Goal: Task Accomplishment & Management: Complete application form

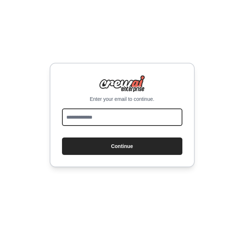
click at [107, 115] on input "email" at bounding box center [122, 116] width 120 height 17
type input "**********"
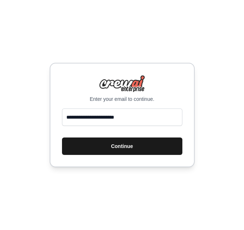
click at [103, 146] on button "Continue" at bounding box center [122, 145] width 120 height 17
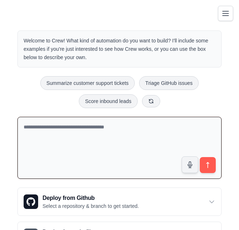
click at [106, 129] on textarea at bounding box center [119, 148] width 204 height 62
click at [225, 18] on button "Toggle navigation" at bounding box center [224, 12] width 15 height 15
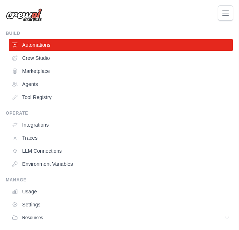
click at [225, 18] on button "Toggle navigation" at bounding box center [224, 12] width 15 height 15
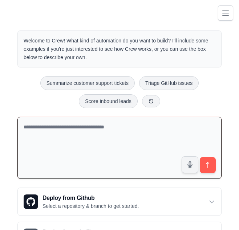
click at [223, 17] on icon "Toggle navigation" at bounding box center [225, 13] width 9 height 9
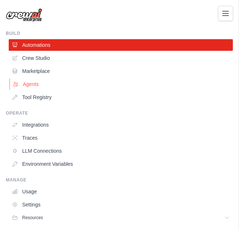
click at [51, 83] on link "Agents" at bounding box center [121, 84] width 224 height 12
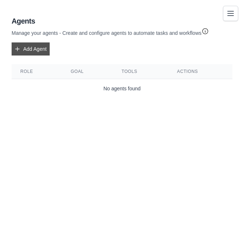
click at [32, 51] on link "Add Agent" at bounding box center [31, 48] width 38 height 13
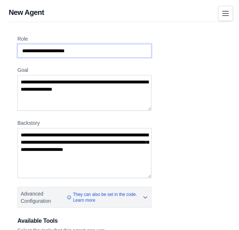
click at [86, 49] on input "Role" at bounding box center [84, 51] width 134 height 14
click at [85, 49] on input "Role" at bounding box center [84, 51] width 134 height 14
type input "*******"
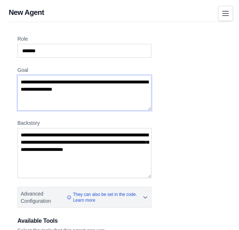
click at [49, 78] on textarea "Goal" at bounding box center [84, 93] width 134 height 36
type textarea "**********"
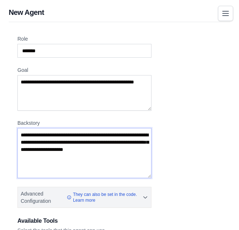
click at [87, 149] on textarea "Backstory" at bounding box center [84, 153] width 134 height 50
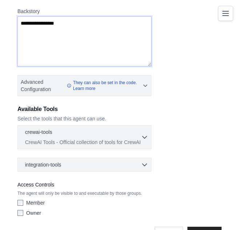
scroll to position [134, 0]
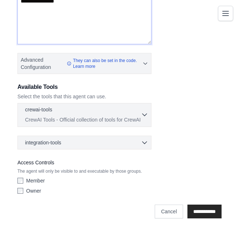
type textarea "**********"
click at [144, 112] on icon "button" at bounding box center [144, 114] width 7 height 7
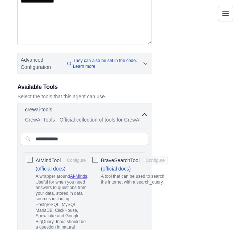
click at [144, 112] on icon "button" at bounding box center [144, 114] width 7 height 7
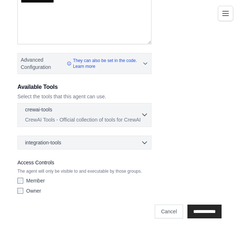
click at [113, 119] on p "CrewAI Tools - Official collection of tools for CrewAI" at bounding box center [83, 119] width 116 height 7
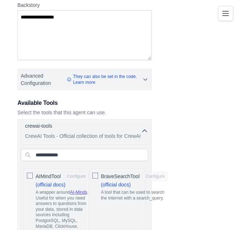
scroll to position [119, 0]
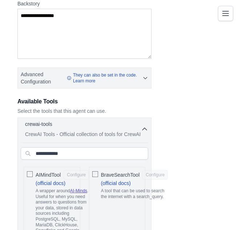
click at [82, 130] on div "crewai-tools 0 selected CrewAI Tools - Official collection of tools for CrewAI" at bounding box center [83, 128] width 116 height 17
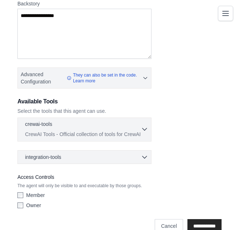
scroll to position [134, 0]
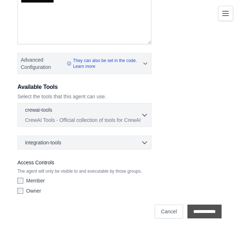
click at [203, 214] on input "**********" at bounding box center [204, 211] width 34 height 14
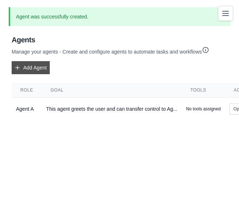
click at [44, 65] on link "Add Agent" at bounding box center [31, 67] width 38 height 13
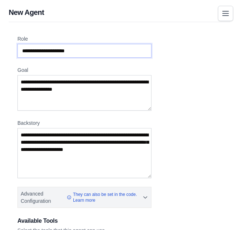
click at [67, 49] on input "Role" at bounding box center [84, 51] width 134 height 14
type input "*******"
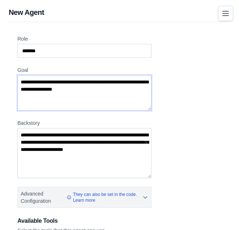
click at [49, 87] on textarea "Goal" at bounding box center [84, 93] width 134 height 36
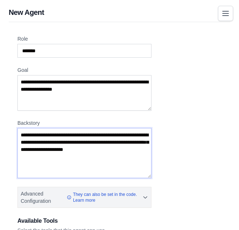
click at [38, 135] on textarea "Backstory" at bounding box center [84, 153] width 134 height 50
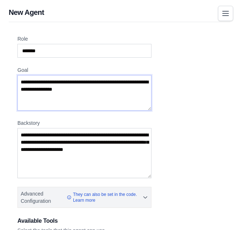
click at [41, 83] on textarea "Goal" at bounding box center [84, 93] width 134 height 36
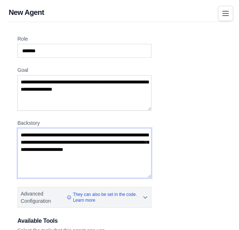
click at [36, 136] on textarea "Backstory" at bounding box center [84, 153] width 134 height 50
type textarea "*"
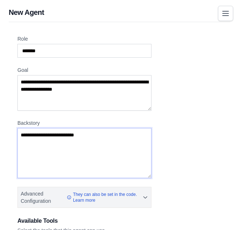
type textarea "**********"
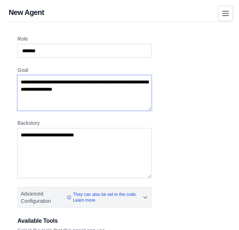
click at [49, 85] on textarea "Goal" at bounding box center [84, 93] width 134 height 36
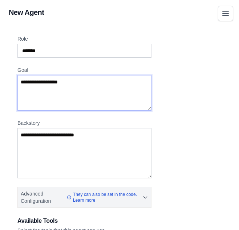
click at [22, 82] on textarea "**********" at bounding box center [84, 93] width 134 height 36
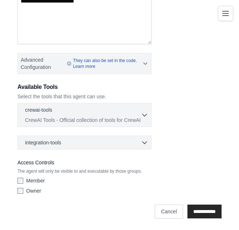
type textarea "**********"
click at [198, 209] on input "**********" at bounding box center [204, 211] width 34 height 14
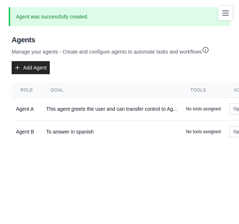
click at [230, 8] on button "Toggle navigation" at bounding box center [224, 12] width 15 height 15
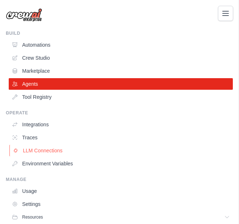
click at [40, 154] on link "LLM Connections" at bounding box center [121, 151] width 224 height 12
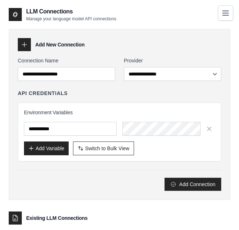
click at [224, 7] on button "Toggle navigation" at bounding box center [224, 12] width 15 height 15
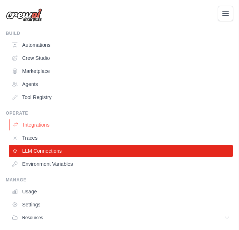
scroll to position [54, 0]
click at [38, 85] on link "Agents" at bounding box center [121, 84] width 224 height 12
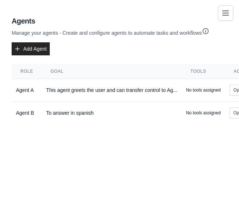
click at [226, 12] on icon "Toggle navigation" at bounding box center [225, 13] width 9 height 9
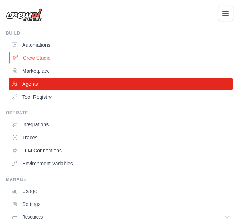
click at [40, 59] on link "Crew Studio" at bounding box center [121, 58] width 224 height 12
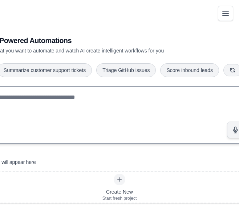
scroll to position [20, 0]
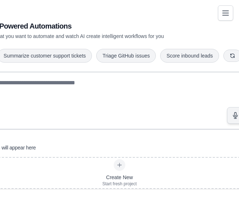
click at [223, 11] on icon "Toggle navigation" at bounding box center [225, 13] width 6 height 4
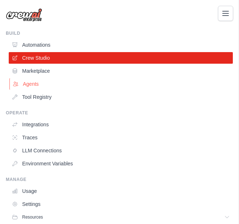
click at [45, 81] on link "Agents" at bounding box center [121, 84] width 224 height 12
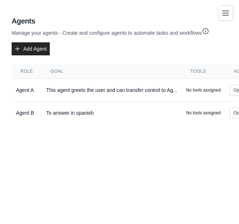
click at [224, 15] on icon "Toggle navigation" at bounding box center [225, 13] width 6 height 4
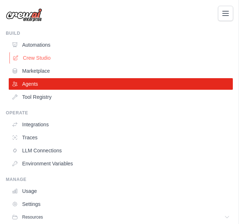
click at [55, 61] on link "Crew Studio" at bounding box center [121, 58] width 224 height 12
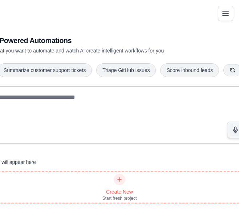
scroll to position [20, 0]
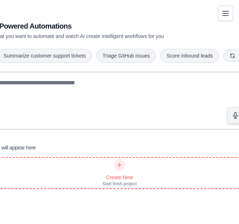
click at [119, 166] on div at bounding box center [119, 165] width 12 height 12
click at [120, 165] on icon at bounding box center [119, 165] width 6 height 6
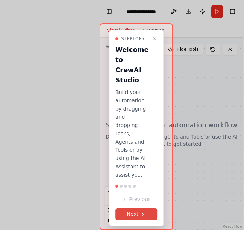
click at [137, 220] on button "Next" at bounding box center [136, 214] width 42 height 12
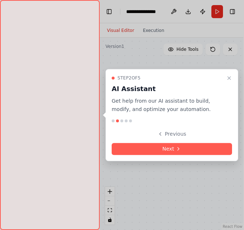
click at [137, 221] on div at bounding box center [122, 115] width 244 height 230
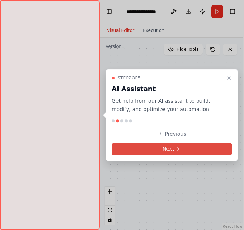
click at [175, 145] on button "Next" at bounding box center [172, 149] width 120 height 12
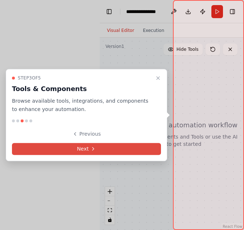
click at [144, 149] on button "Next" at bounding box center [86, 149] width 149 height 12
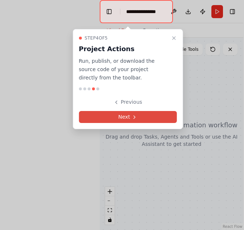
click at [142, 115] on button "Next" at bounding box center [128, 117] width 98 height 12
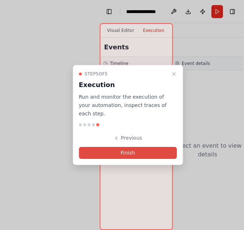
click at [130, 148] on button "Finish" at bounding box center [128, 153] width 98 height 12
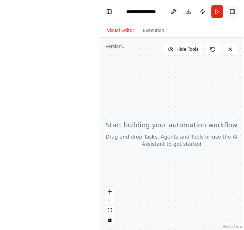
click at [229, 10] on button "Toggle Right Sidebar" at bounding box center [232, 12] width 10 height 10
click at [232, 10] on button "Toggle Right Sidebar" at bounding box center [233, 12] width 10 height 10
click at [232, 12] on button "Toggle Right Sidebar" at bounding box center [233, 12] width 10 height 10
click at [175, 10] on button at bounding box center [175, 11] width 12 height 13
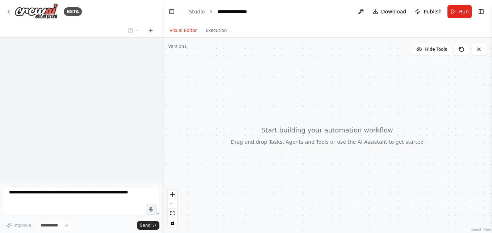
select select "****"
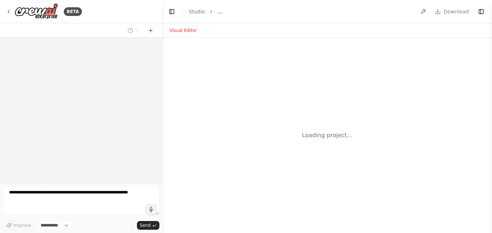
select select "****"
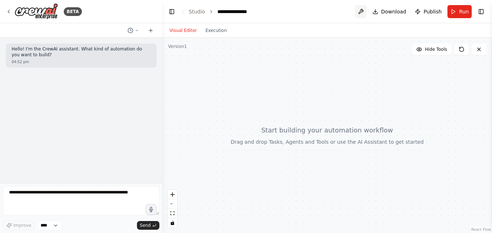
click at [364, 12] on button at bounding box center [361, 11] width 12 height 13
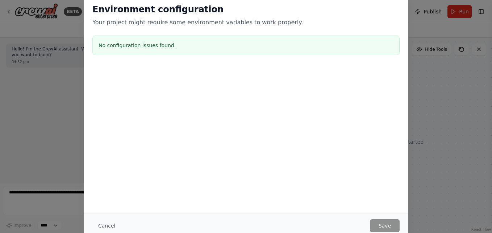
click at [415, 86] on div "Environment configuration Your project might require some environment variables…" at bounding box center [246, 116] width 492 height 233
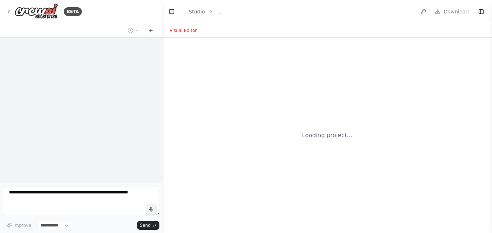
select select "****"
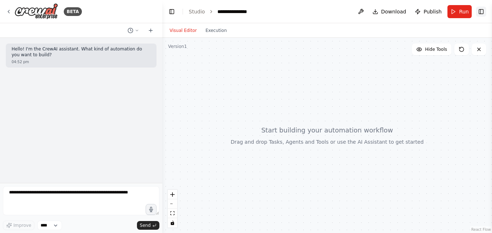
click at [480, 16] on button "Toggle Right Sidebar" at bounding box center [481, 12] width 10 height 10
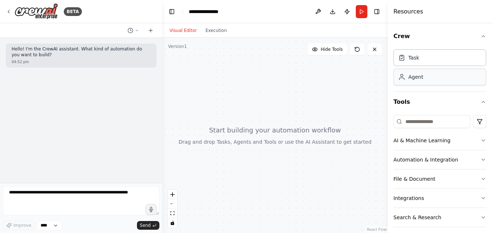
click at [437, 79] on div "Agent" at bounding box center [440, 77] width 93 height 17
click at [410, 80] on div "Agent" at bounding box center [440, 77] width 93 height 17
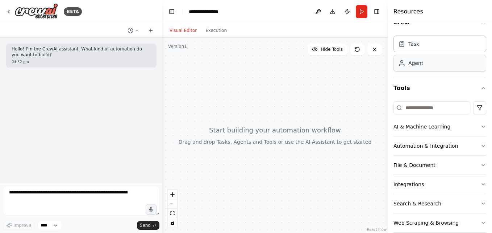
scroll to position [14, 0]
click at [415, 107] on input at bounding box center [432, 107] width 77 height 13
click at [482, 164] on icon "button" at bounding box center [483, 164] width 3 height 1
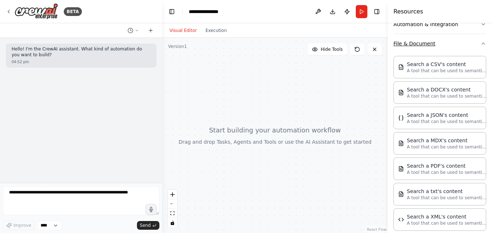
scroll to position [136, 0]
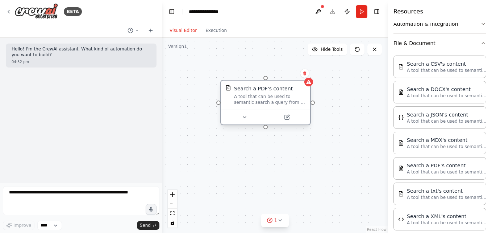
drag, startPoint x: 340, startPoint y: 140, endPoint x: 272, endPoint y: 92, distance: 83.9
click at [272, 92] on div "Search a PDF's content A tool that can be used to semantic search a query from …" at bounding box center [270, 95] width 72 height 20
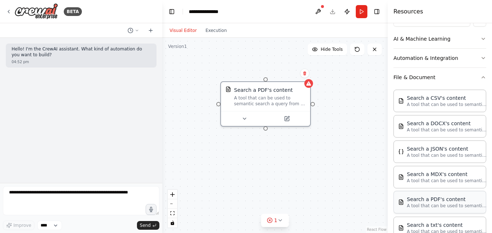
scroll to position [94, 0]
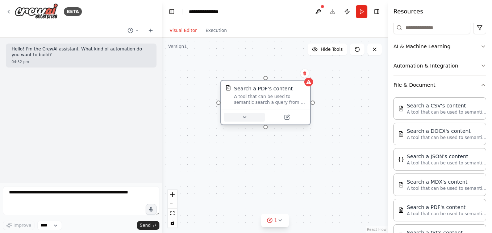
click at [244, 115] on icon at bounding box center [245, 117] width 6 height 6
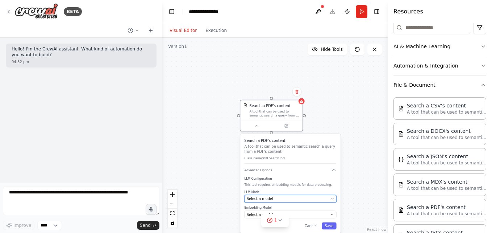
click at [307, 197] on div "Select a model" at bounding box center [288, 198] width 82 height 5
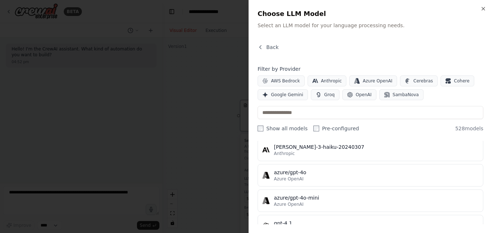
scroll to position [0, 0]
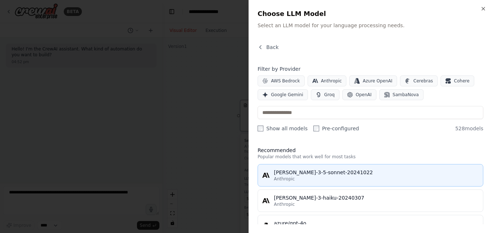
click at [338, 175] on div "[PERSON_NAME]-3-5-sonnet-20241022" at bounding box center [376, 172] width 205 height 7
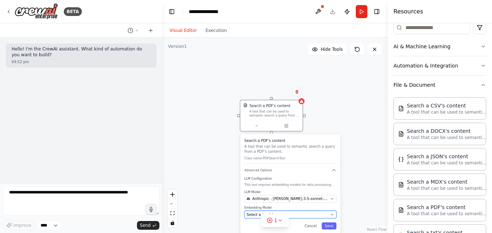
click at [301, 217] on button "Select a model" at bounding box center [291, 215] width 92 height 8
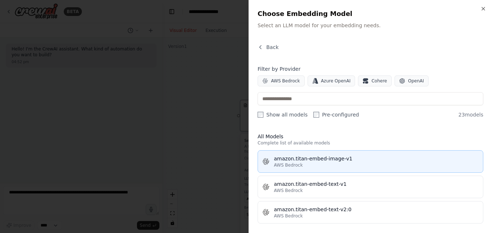
click at [330, 157] on div "amazon.titan-embed-image-v1" at bounding box center [376, 158] width 205 height 7
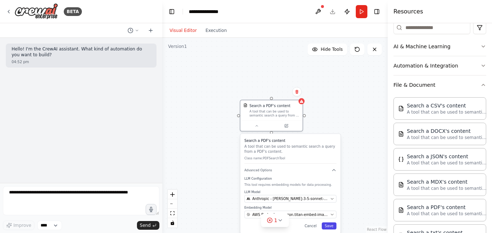
click at [331, 225] on button "Save" at bounding box center [329, 225] width 15 height 7
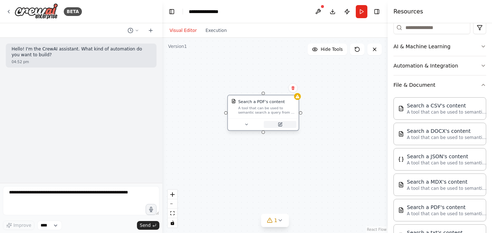
click at [280, 125] on icon at bounding box center [280, 124] width 3 height 3
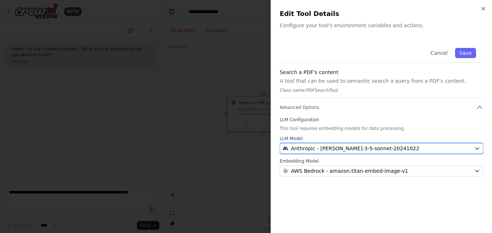
click at [412, 146] on div "Anthropic - [PERSON_NAME]-3-5-sonnet-20241022" at bounding box center [377, 148] width 188 height 7
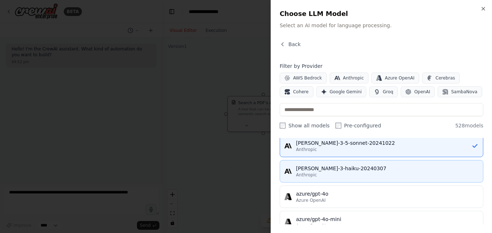
scroll to position [27, 0]
click at [346, 195] on div "azure/gpt-4o" at bounding box center [387, 193] width 183 height 7
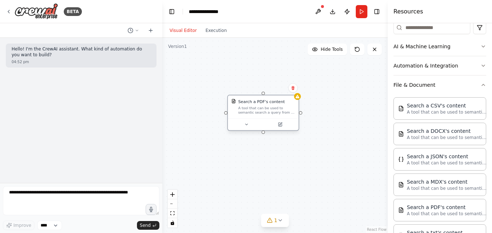
click at [250, 132] on div "Search a PDF's content A tool that can be used to semantic search a query from …" at bounding box center [263, 114] width 72 height 36
click at [247, 123] on icon at bounding box center [246, 124] width 5 height 5
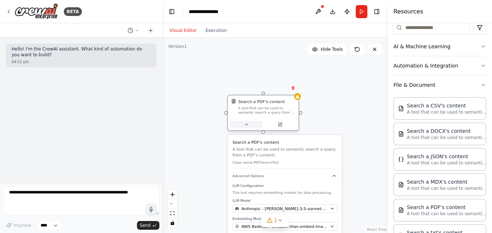
click at [247, 123] on icon at bounding box center [246, 124] width 5 height 5
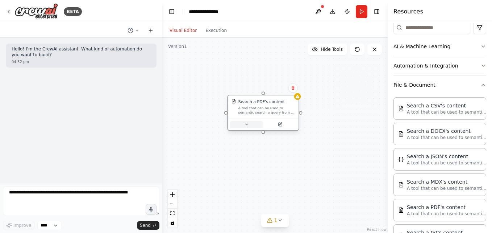
click at [247, 123] on icon at bounding box center [246, 124] width 5 height 5
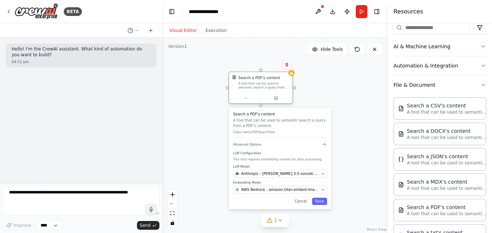
drag, startPoint x: 266, startPoint y: 129, endPoint x: 261, endPoint y: 95, distance: 34.4
click at [261, 95] on div at bounding box center [260, 98] width 59 height 6
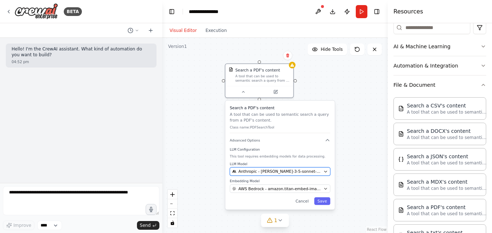
click at [272, 171] on span "Anthropic - [PERSON_NAME]-3-5-sonnet-20241022" at bounding box center [280, 171] width 83 height 5
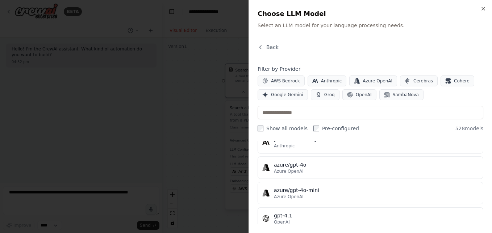
scroll to position [67, 0]
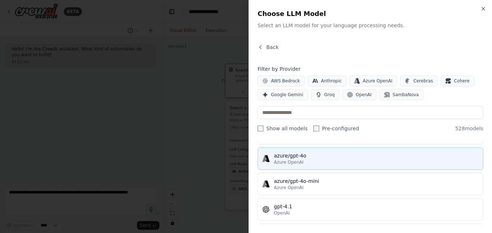
click at [307, 163] on div "Azure OpenAI" at bounding box center [376, 162] width 205 height 6
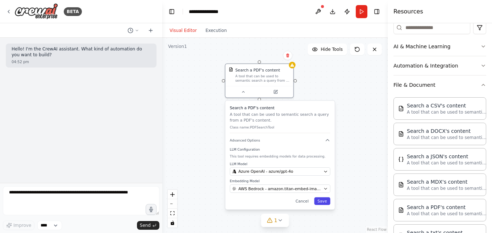
click at [327, 201] on button "Save" at bounding box center [322, 201] width 16 height 8
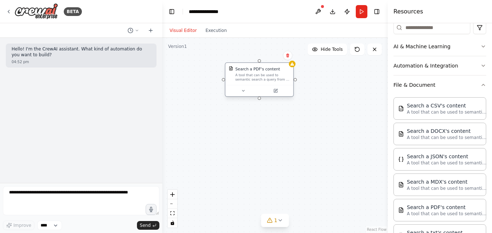
click at [279, 94] on div at bounding box center [259, 90] width 68 height 11
click at [276, 90] on icon at bounding box center [276, 90] width 3 height 3
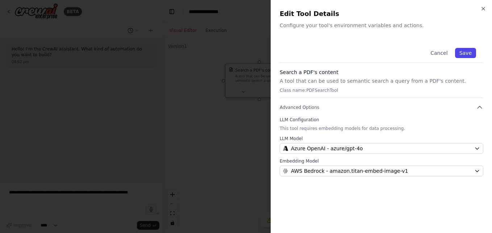
click at [468, 55] on button "Save" at bounding box center [465, 53] width 21 height 10
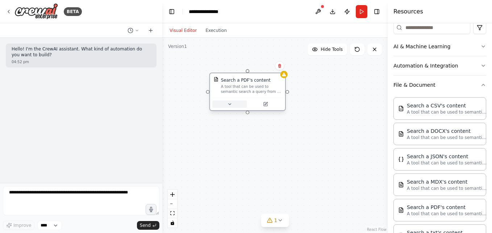
drag, startPoint x: 259, startPoint y: 83, endPoint x: 243, endPoint y: 98, distance: 21.3
click at [243, 98] on div "Search a PDF's content A tool that can be used to semantic search a query from …" at bounding box center [248, 91] width 76 height 38
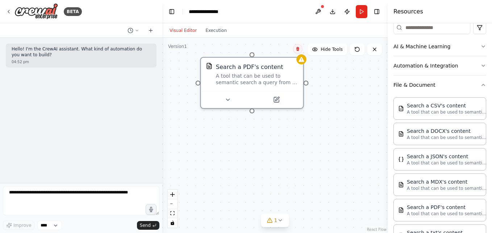
click at [296, 52] on button at bounding box center [297, 48] width 9 height 9
click at [273, 48] on button "Confirm" at bounding box center [278, 49] width 26 height 9
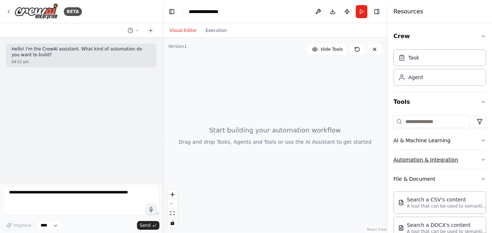
scroll to position [0, 0]
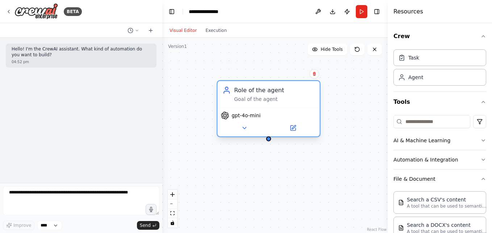
drag, startPoint x: 348, startPoint y: 134, endPoint x: 261, endPoint y: 116, distance: 89.6
click at [261, 116] on div "gpt-4o-mini" at bounding box center [269, 115] width 96 height 8
click at [246, 127] on icon at bounding box center [244, 128] width 7 height 7
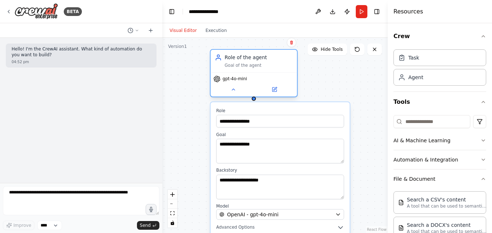
drag, startPoint x: 254, startPoint y: 107, endPoint x: 236, endPoint y: 67, distance: 43.3
click at [236, 67] on div "Goal of the agent" at bounding box center [259, 65] width 68 height 6
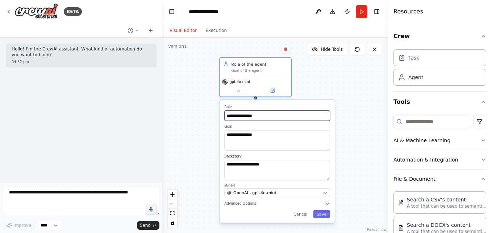
click at [255, 115] on input "**********" at bounding box center [277, 115] width 106 height 11
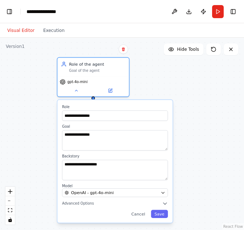
click at [222, 121] on div "**********" at bounding box center [122, 134] width 244 height 192
click at [161, 212] on button "Save" at bounding box center [159, 214] width 17 height 8
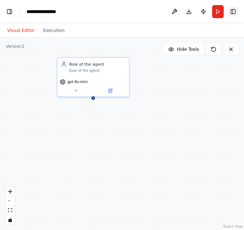
click at [232, 14] on button "Toggle Right Sidebar" at bounding box center [233, 12] width 10 height 10
click at [235, 11] on button "Toggle Right Sidebar" at bounding box center [233, 12] width 10 height 10
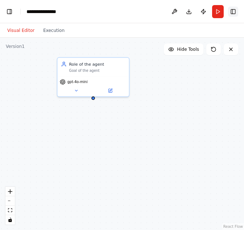
click at [235, 11] on button "Toggle Right Sidebar" at bounding box center [233, 12] width 10 height 10
click at [233, 11] on button "Toggle Right Sidebar" at bounding box center [233, 12] width 10 height 10
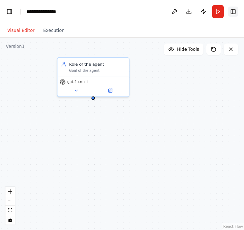
click at [233, 11] on button "Toggle Right Sidebar" at bounding box center [233, 12] width 10 height 10
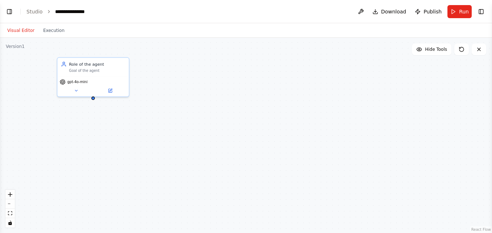
select select "****"
click at [483, 9] on button "Toggle Right Sidebar" at bounding box center [481, 12] width 10 height 10
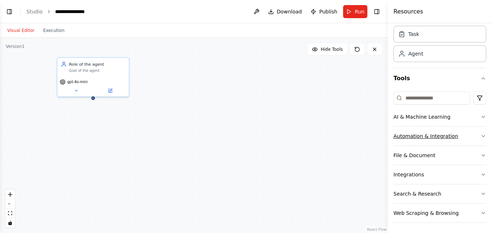
scroll to position [24, 0]
click at [430, 153] on button "File & Document" at bounding box center [440, 154] width 93 height 19
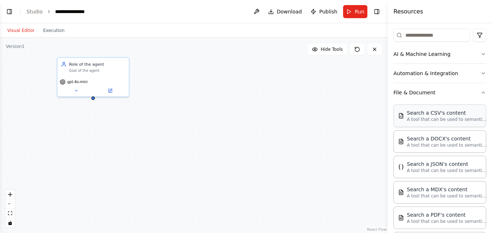
scroll to position [90, 0]
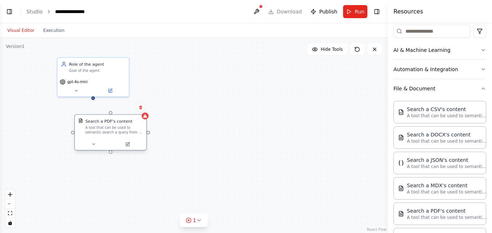
drag, startPoint x: 264, startPoint y: 144, endPoint x: 99, endPoint y: 127, distance: 165.1
click at [99, 127] on div "A tool that can be used to semantic search a query from a PDF's content." at bounding box center [114, 129] width 58 height 9
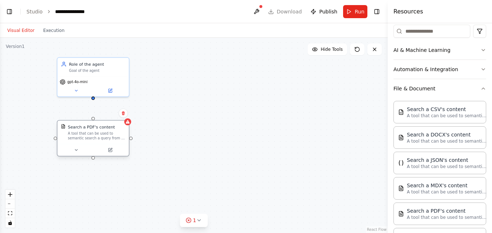
drag, startPoint x: 85, startPoint y: 128, endPoint x: 71, endPoint y: 136, distance: 16.3
click at [71, 136] on div "A tool that can be used to semantic search a query from a PDF's content." at bounding box center [97, 135] width 58 height 9
drag, startPoint x: 94, startPoint y: 119, endPoint x: 94, endPoint y: 101, distance: 18.1
click at [94, 101] on div "Role of the agent Goal of the agent gpt-4o-mini Search a PDF's content A tool t…" at bounding box center [194, 135] width 388 height 195
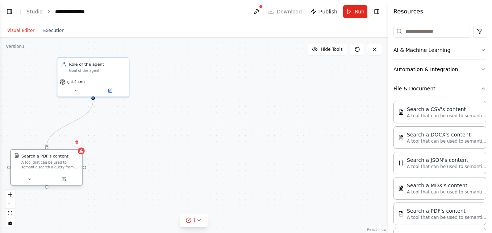
drag, startPoint x: 96, startPoint y: 132, endPoint x: 51, endPoint y: 157, distance: 51.8
click at [51, 160] on div "A tool that can be used to semantic search a query from a PDF's content." at bounding box center [50, 164] width 58 height 9
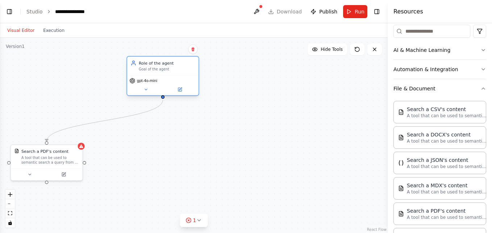
drag, startPoint x: 98, startPoint y: 83, endPoint x: 172, endPoint y: 82, distance: 74.3
click at [172, 82] on div "gpt-4o-mini" at bounding box center [162, 81] width 67 height 6
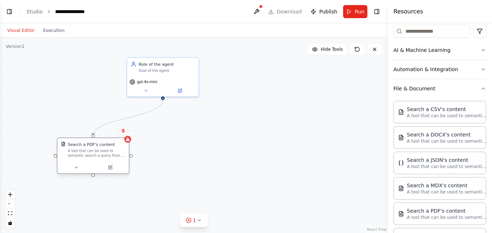
drag, startPoint x: 63, startPoint y: 158, endPoint x: 110, endPoint y: 154, distance: 46.6
click at [110, 154] on div "A tool that can be used to semantic search a query from a PDF's content." at bounding box center [97, 152] width 58 height 9
click at [81, 166] on button at bounding box center [76, 167] width 33 height 7
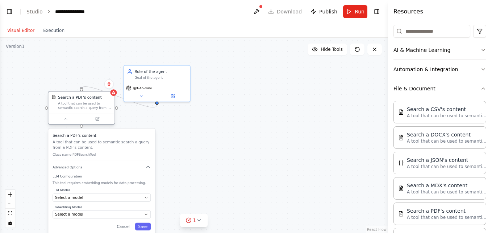
drag, startPoint x: 83, startPoint y: 161, endPoint x: 69, endPoint y: 105, distance: 57.8
click at [69, 105] on div "Search a PDF's content A tool that can be used to semantic search a query from …" at bounding box center [81, 102] width 66 height 22
click at [89, 198] on div "Select a model" at bounding box center [98, 197] width 87 height 5
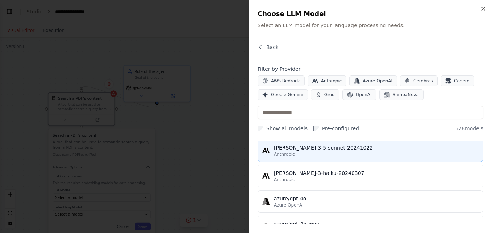
scroll to position [24, 0]
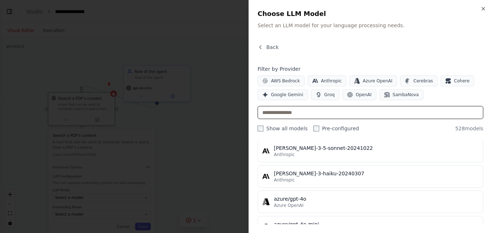
click at [316, 111] on input "text" at bounding box center [371, 112] width 226 height 13
type input "****"
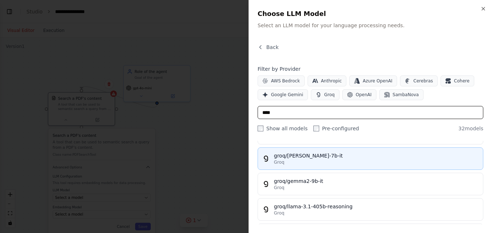
scroll to position [68, 0]
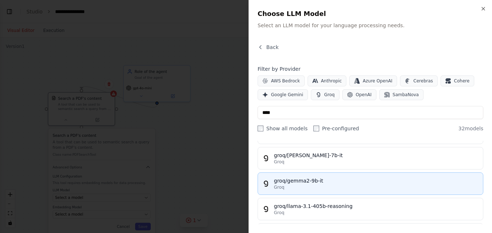
click at [315, 185] on div "Groq" at bounding box center [376, 187] width 205 height 6
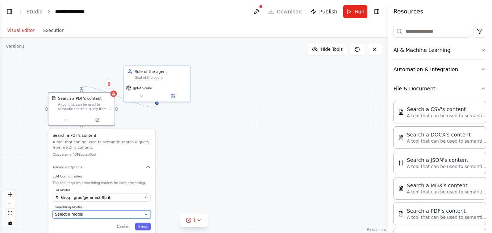
click at [85, 214] on div "Select a model" at bounding box center [98, 213] width 87 height 5
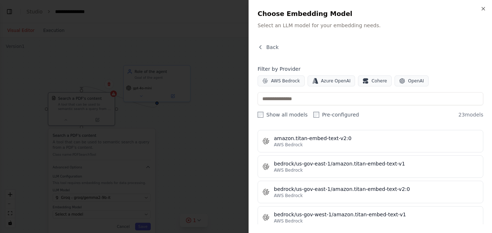
scroll to position [0, 0]
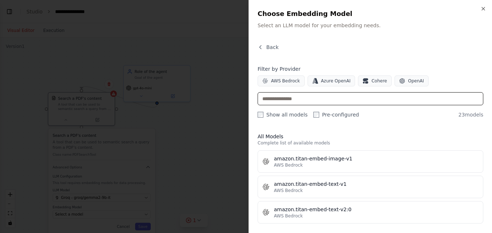
click at [324, 102] on input "text" at bounding box center [371, 98] width 226 height 13
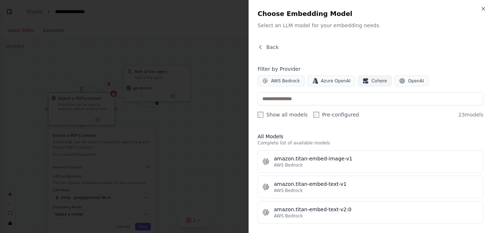
click at [373, 82] on span "Cohere" at bounding box center [380, 81] width 16 height 6
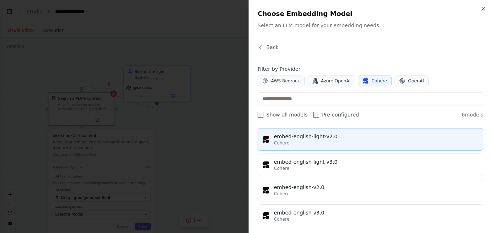
scroll to position [22, 0]
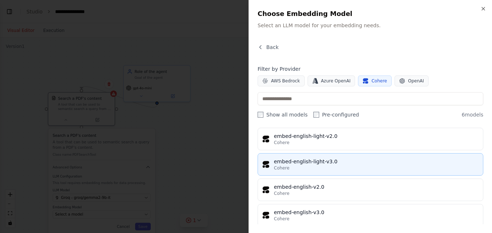
click at [378, 165] on div "Cohere" at bounding box center [376, 168] width 205 height 6
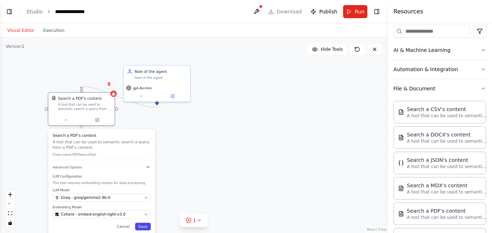
click at [145, 224] on button "Save" at bounding box center [143, 227] width 16 height 8
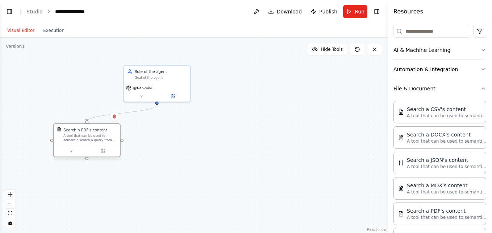
drag, startPoint x: 96, startPoint y: 104, endPoint x: 101, endPoint y: 143, distance: 38.7
click at [101, 143] on div "Search a PDF's content A tool that can be used to semantic search a query from …" at bounding box center [87, 135] width 66 height 22
